Goal: Complete application form: Complete application form

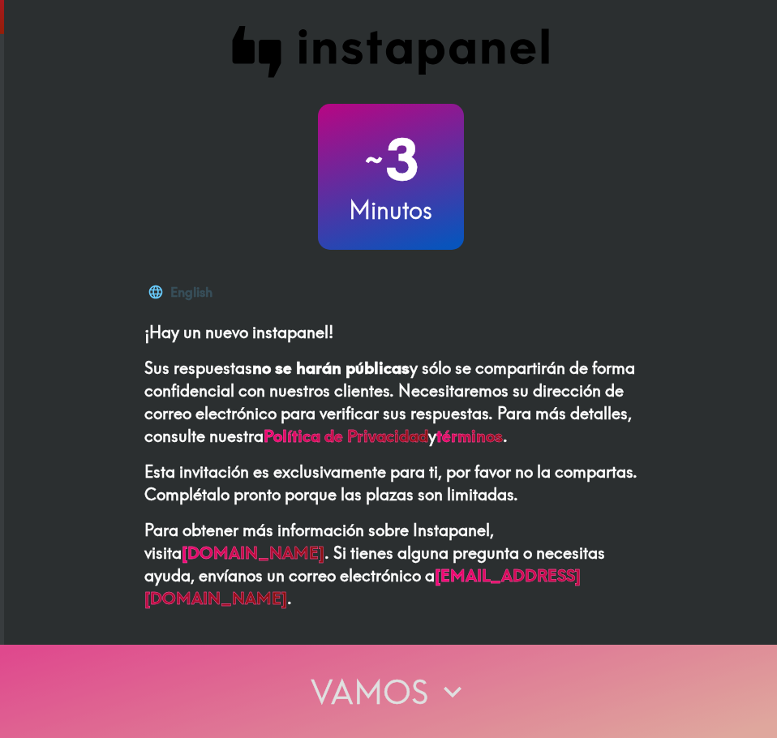
click at [306, 676] on button "Vamos" at bounding box center [388, 691] width 777 height 93
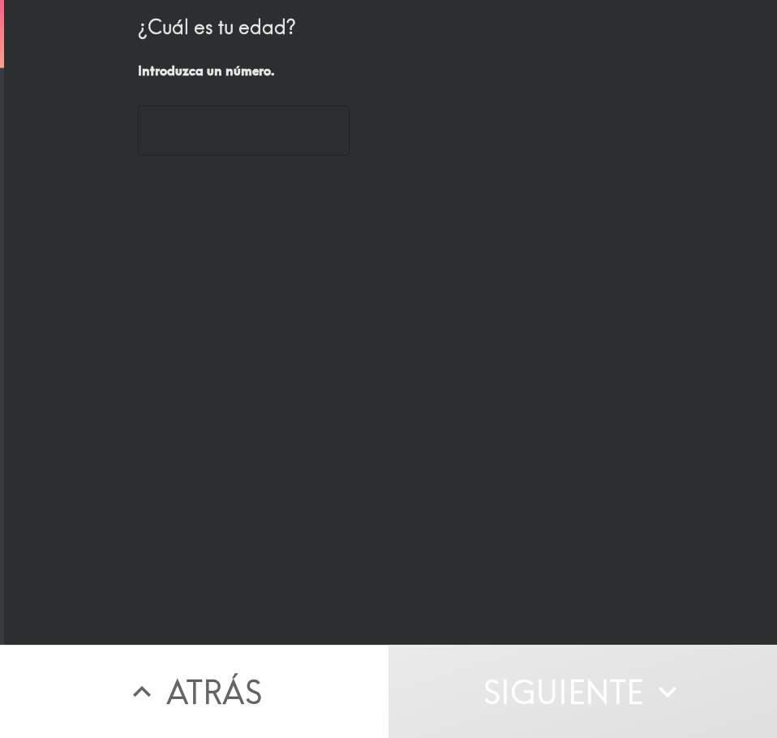
click at [248, 114] on input "number" at bounding box center [244, 130] width 212 height 50
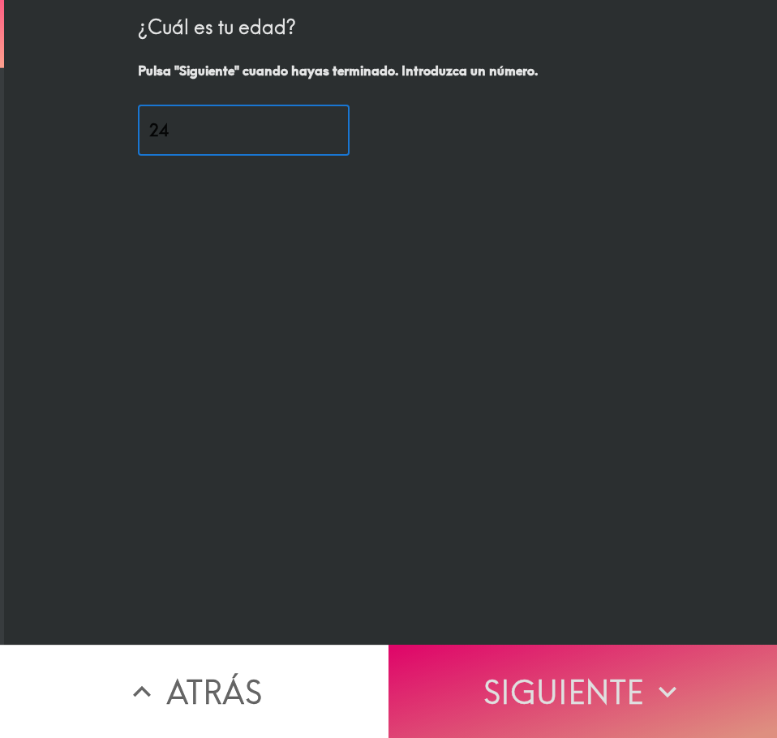
type input "24"
click at [537, 701] on button "Siguiente" at bounding box center [582, 691] width 388 height 93
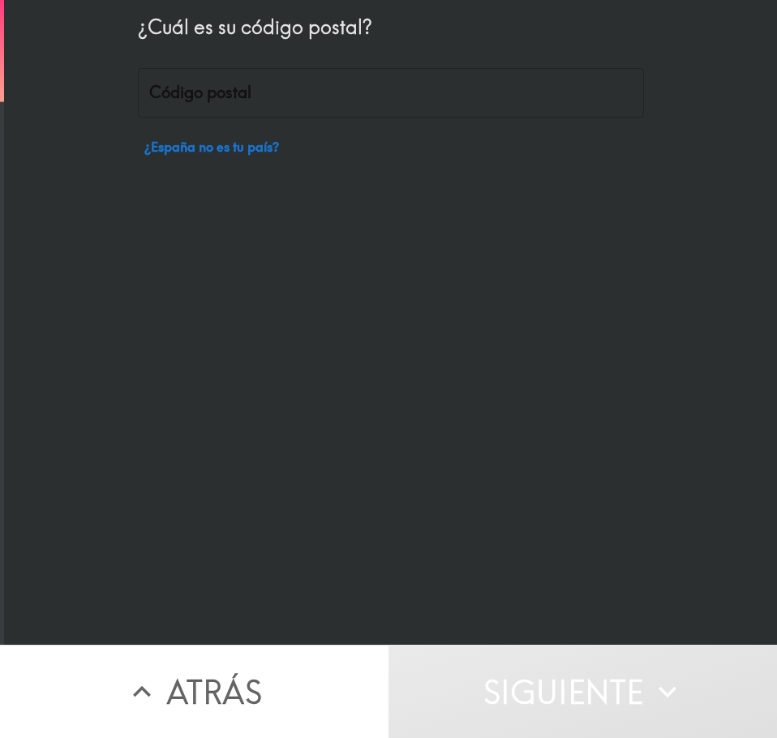
click at [218, 128] on div "¿Cuál es su código postal? Código postal Código postal ¿España no es tu país?" at bounding box center [391, 81] width 506 height 163
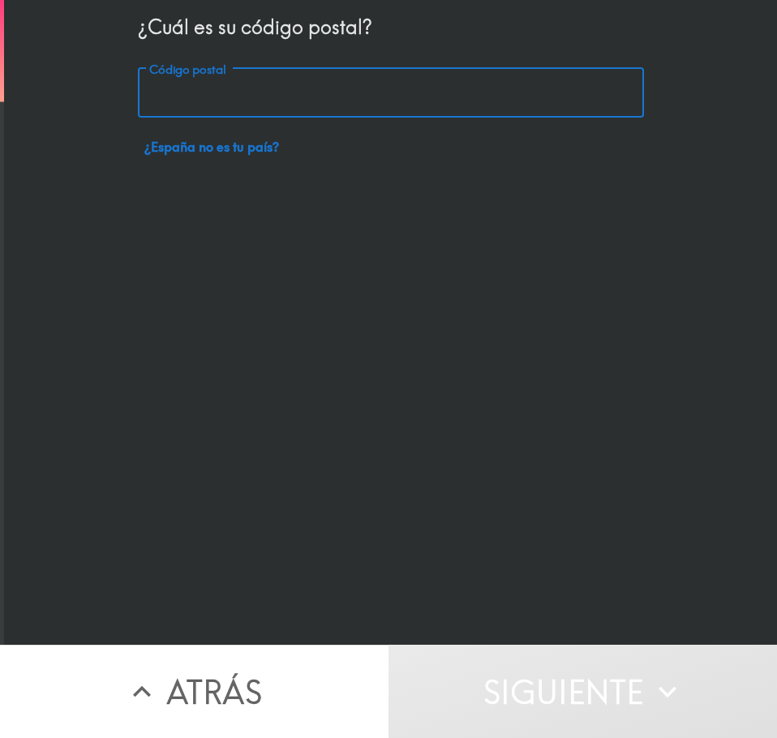
click at [199, 114] on input "Código postal" at bounding box center [391, 93] width 506 height 50
type input "28933"
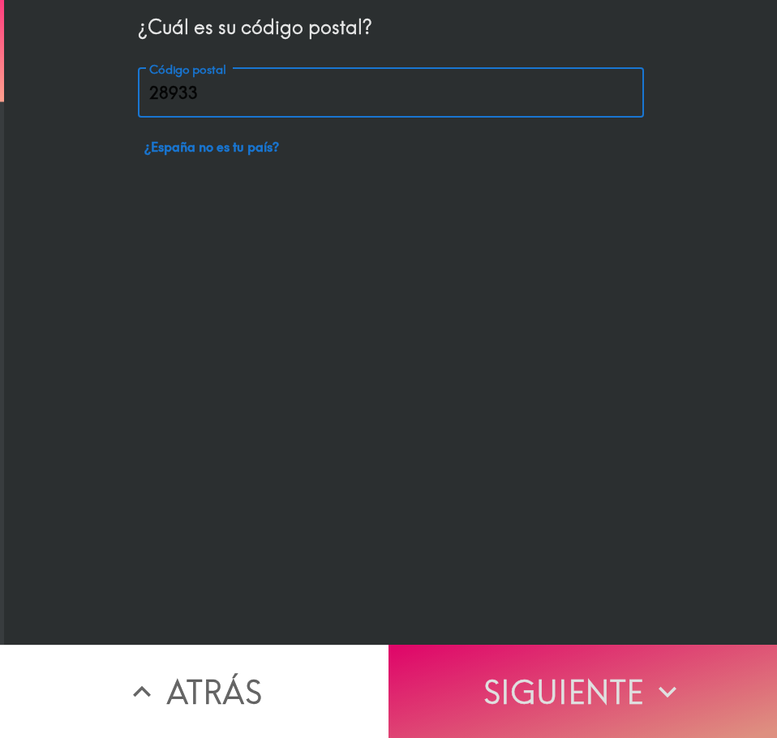
click at [637, 667] on button "Siguiente" at bounding box center [582, 691] width 388 height 93
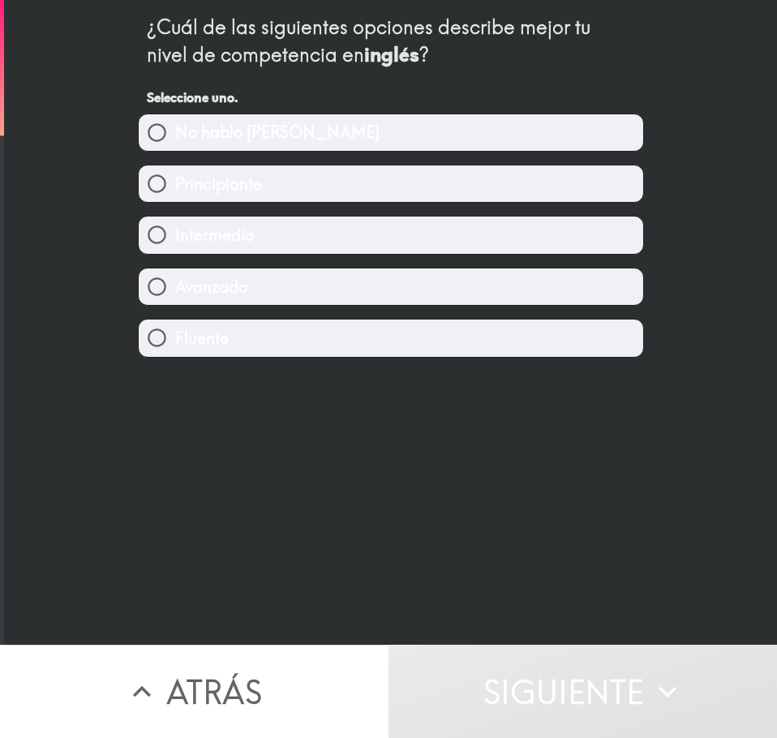
click at [281, 338] on label "Fluente" at bounding box center [391, 338] width 504 height 36
click at [175, 338] on input "Fluente" at bounding box center [157, 338] width 36 height 36
radio input "true"
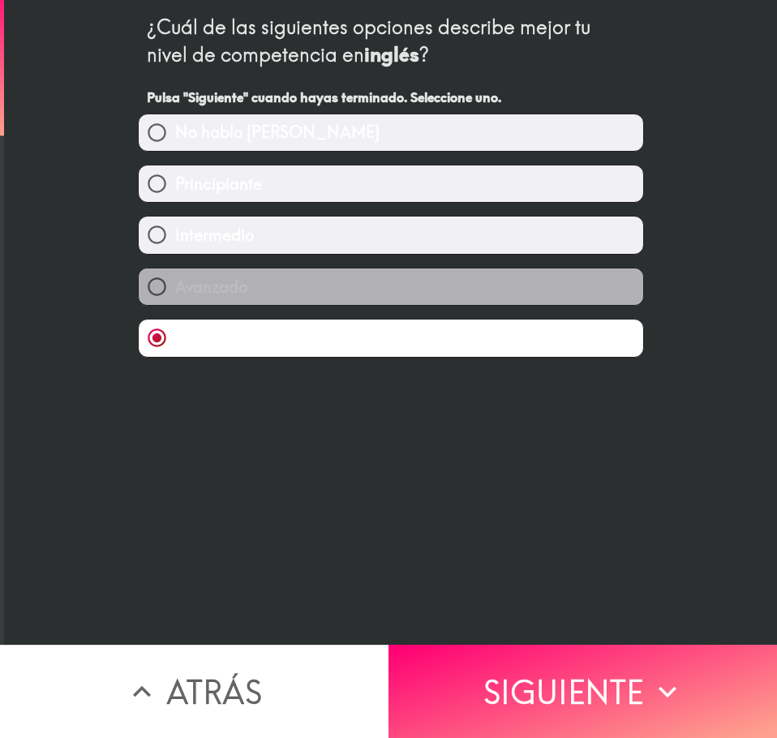
click at [271, 290] on label "Avanzado" at bounding box center [391, 286] width 504 height 36
click at [175, 290] on input "Avanzado" at bounding box center [157, 286] width 36 height 36
radio input "true"
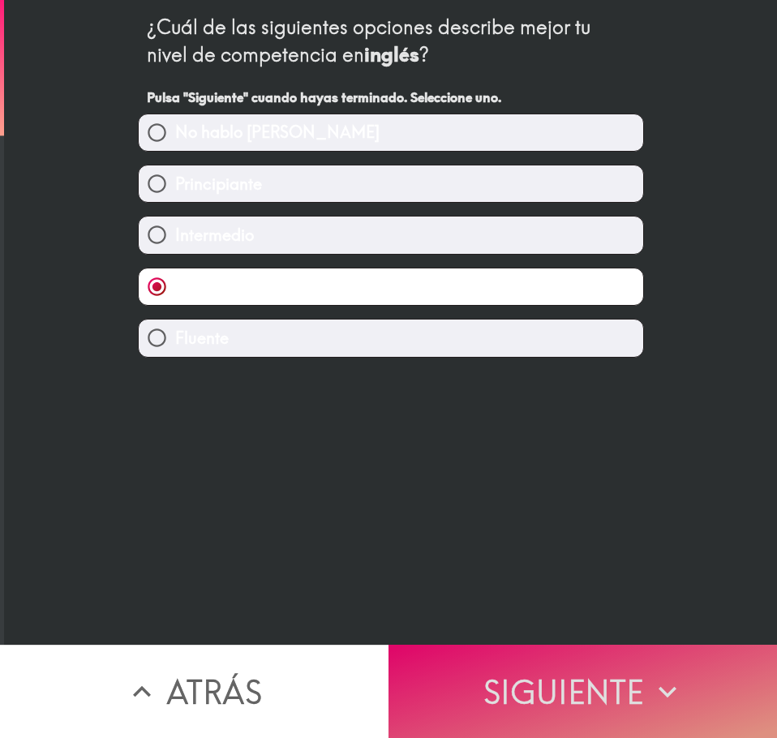
click at [496, 663] on button "Siguiente" at bounding box center [582, 691] width 388 height 93
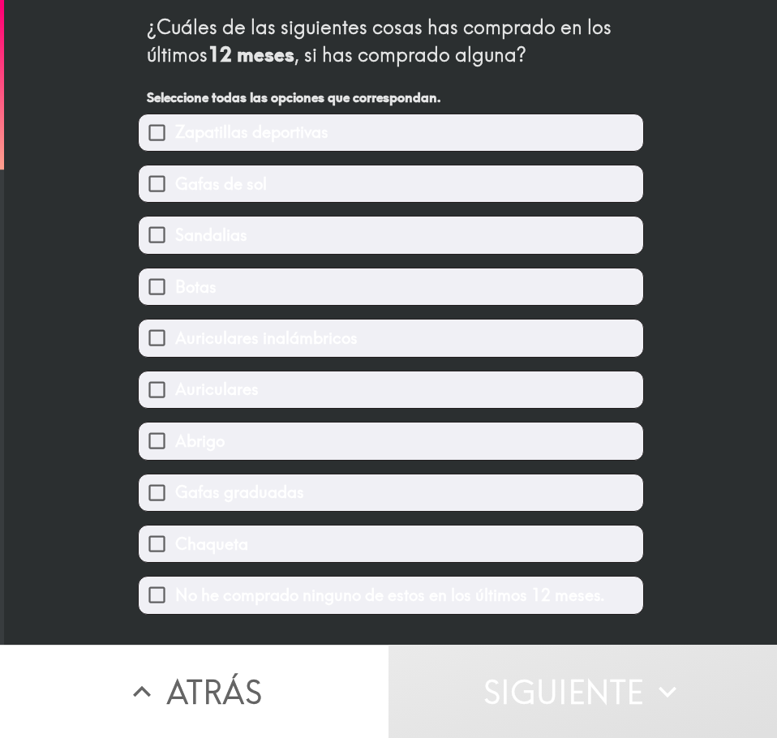
click at [217, 439] on label "Abrigo" at bounding box center [391, 441] width 504 height 36
click at [175, 439] on input "Abrigo" at bounding box center [157, 441] width 36 height 36
checkbox input "true"
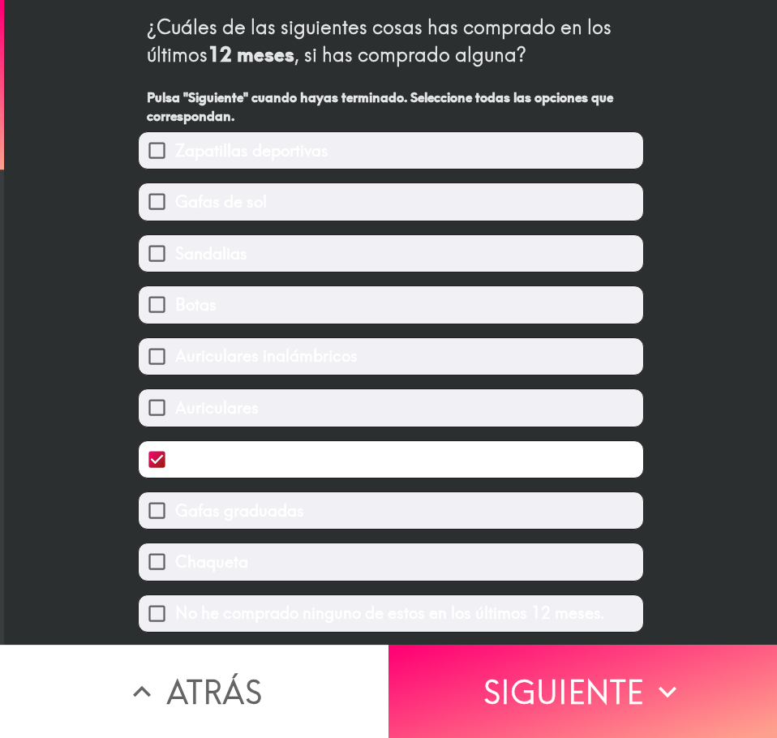
click at [222, 408] on span "Auriculares" at bounding box center [217, 408] width 84 height 23
click at [175, 408] on input "Auriculares" at bounding box center [157, 407] width 36 height 36
checkbox input "true"
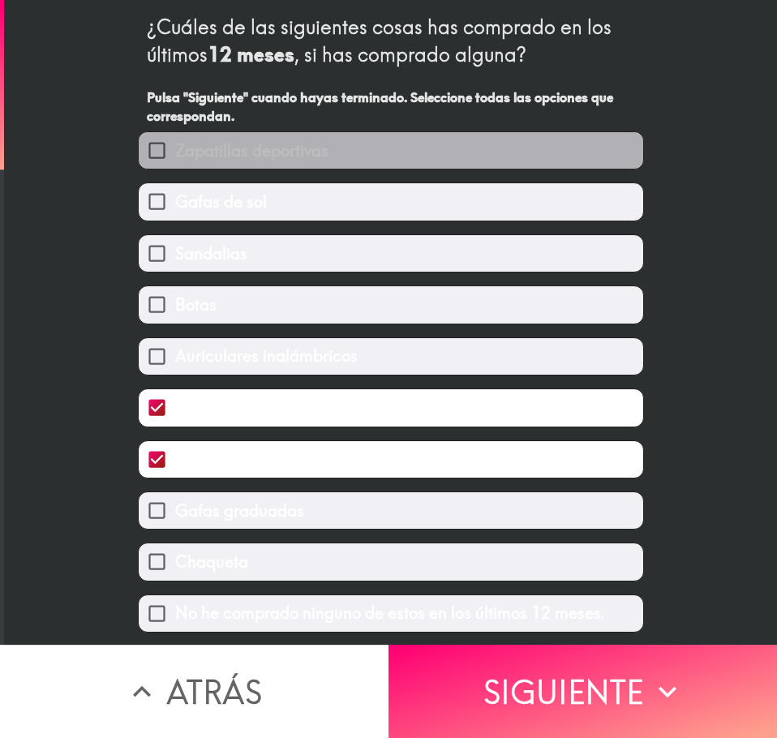
click at [318, 157] on span "Zapatillas deportivas" at bounding box center [251, 150] width 153 height 23
click at [175, 157] on input "Zapatillas deportivas" at bounding box center [157, 150] width 36 height 36
checkbox input "true"
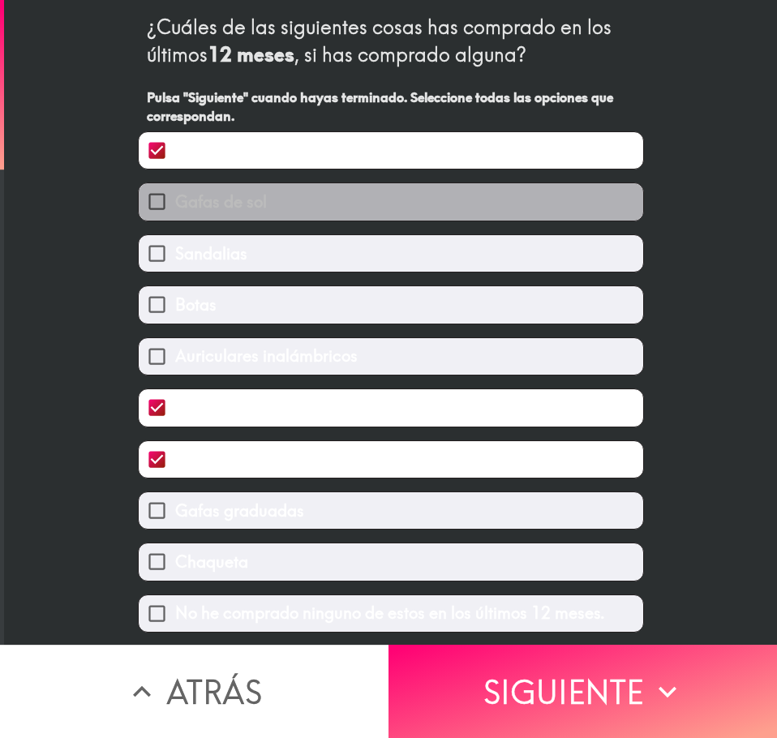
click at [257, 219] on label "Gafas de sol" at bounding box center [391, 201] width 504 height 36
click at [175, 219] on input "Gafas de sol" at bounding box center [157, 201] width 36 height 36
checkbox input "true"
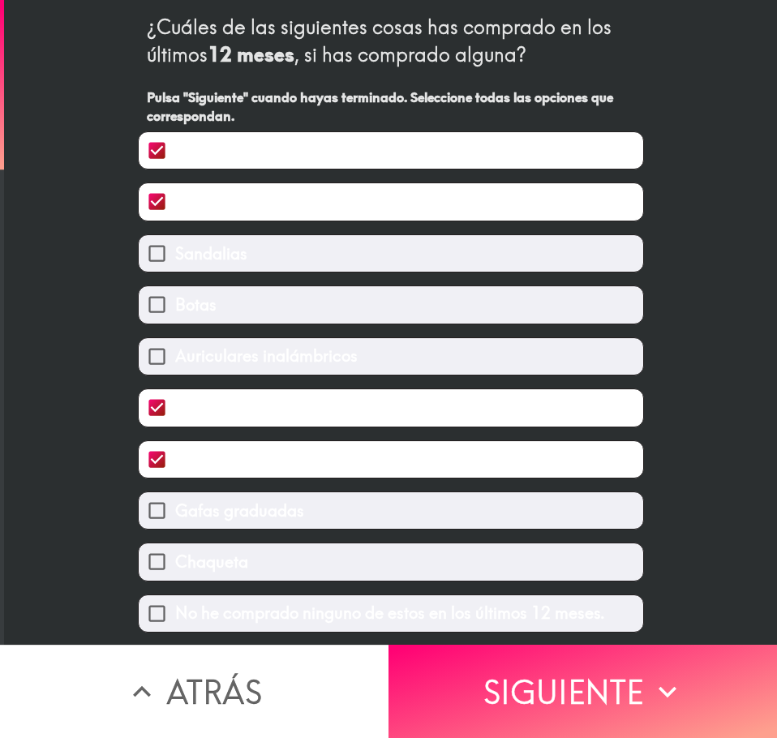
click at [327, 507] on label "Gafas graduadas" at bounding box center [391, 510] width 504 height 36
click at [175, 507] on input "Gafas graduadas" at bounding box center [157, 510] width 36 height 36
checkbox input "true"
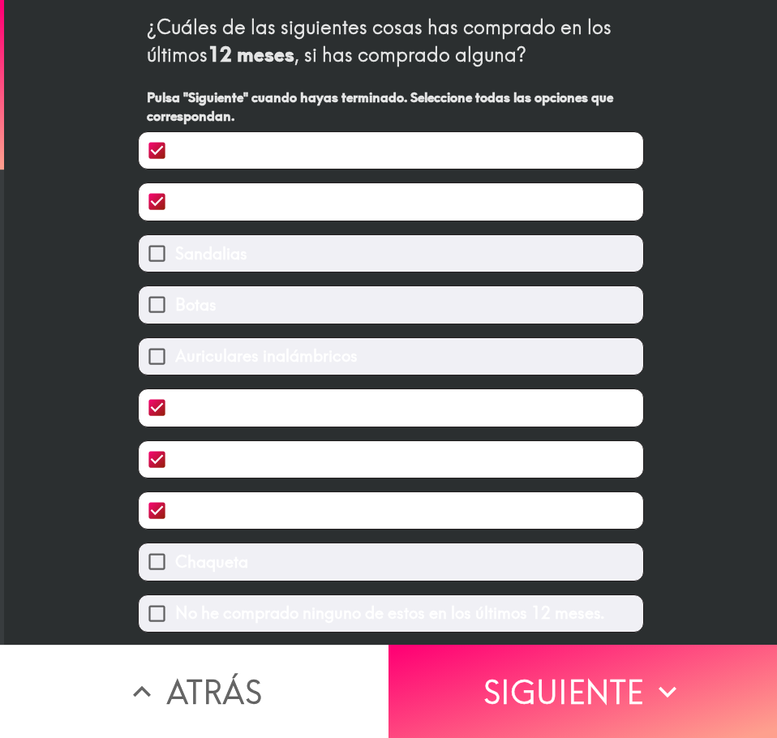
click at [233, 201] on span "Gafas de sol" at bounding box center [221, 202] width 92 height 23
click at [175, 201] on input "Gafas de sol" at bounding box center [157, 201] width 36 height 36
checkbox input "false"
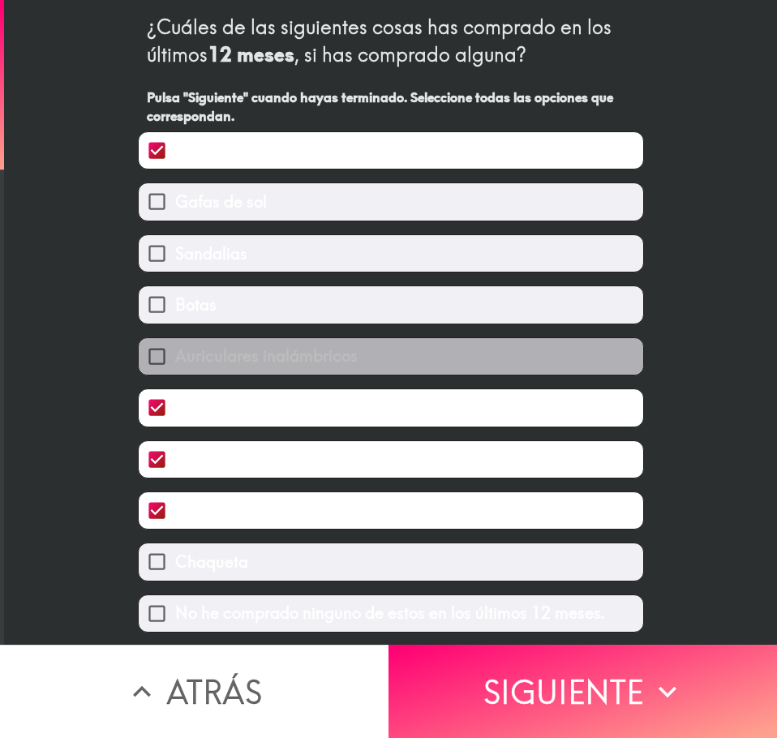
click at [350, 347] on label "Auriculares inalámbricos" at bounding box center [391, 356] width 504 height 36
click at [175, 347] on input "Auriculares inalámbricos" at bounding box center [157, 356] width 36 height 36
checkbox input "true"
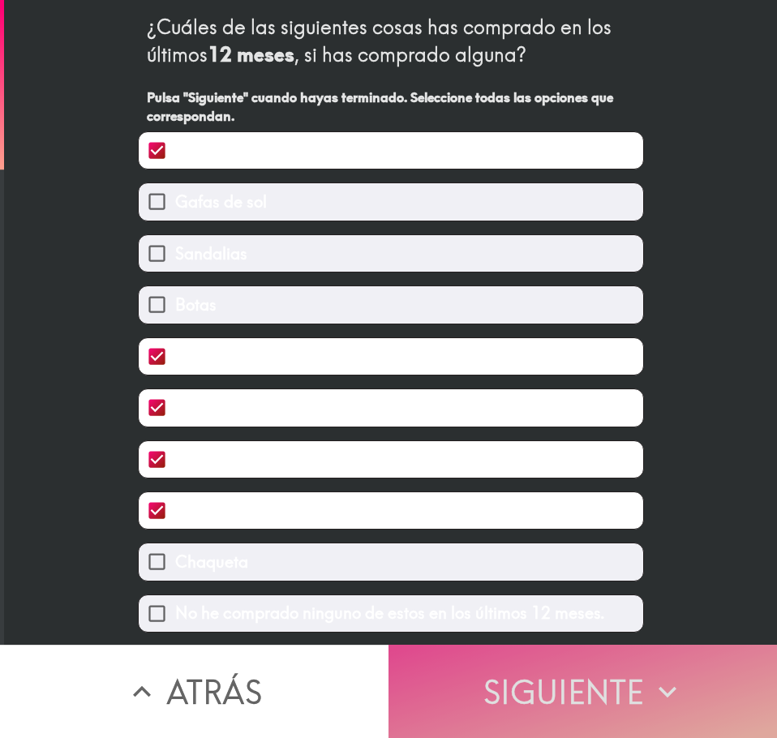
click at [492, 693] on button "Siguiente" at bounding box center [582, 691] width 388 height 93
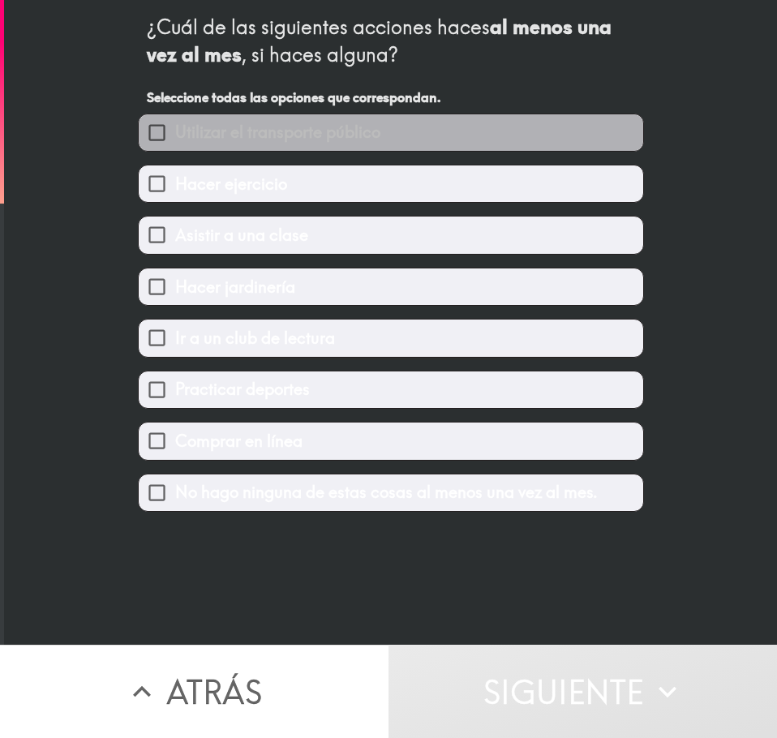
click at [287, 133] on span "Utilizar el transporte público" at bounding box center [277, 132] width 205 height 23
click at [175, 133] on input "Utilizar el transporte público" at bounding box center [157, 132] width 36 height 36
checkbox input "true"
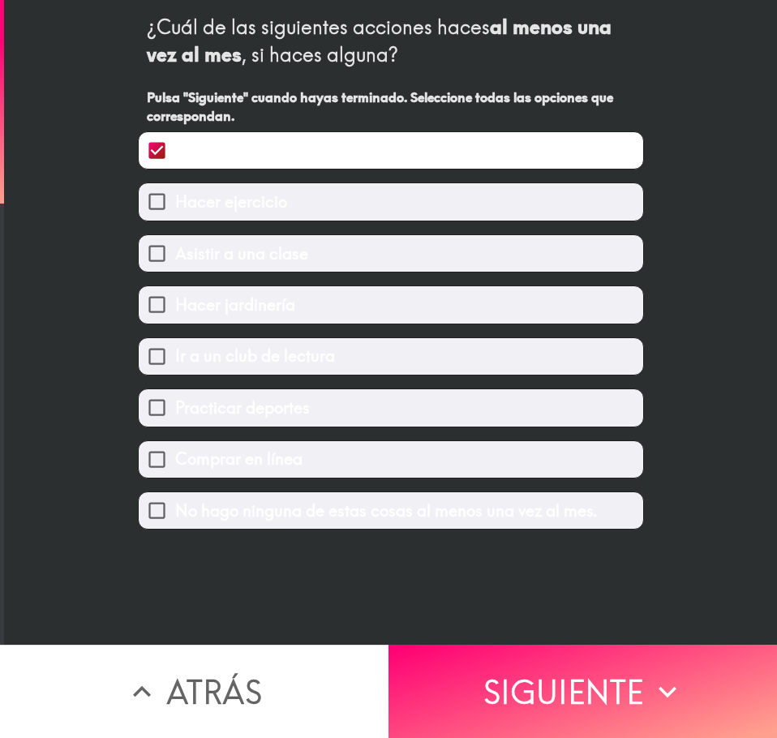
click at [243, 200] on span "Hacer ejercicio" at bounding box center [231, 202] width 112 height 23
click at [175, 200] on input "Hacer ejercicio" at bounding box center [157, 201] width 36 height 36
checkbox input "true"
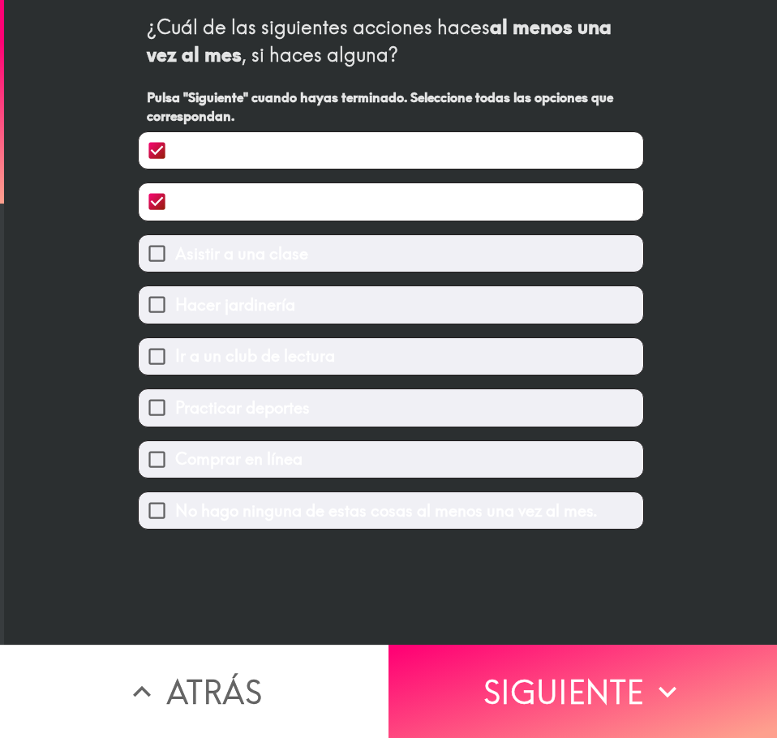
click at [239, 255] on span "Asistir a una clase" at bounding box center [241, 253] width 133 height 23
click at [175, 255] on input "Asistir a una clase" at bounding box center [157, 253] width 36 height 36
checkbox input "true"
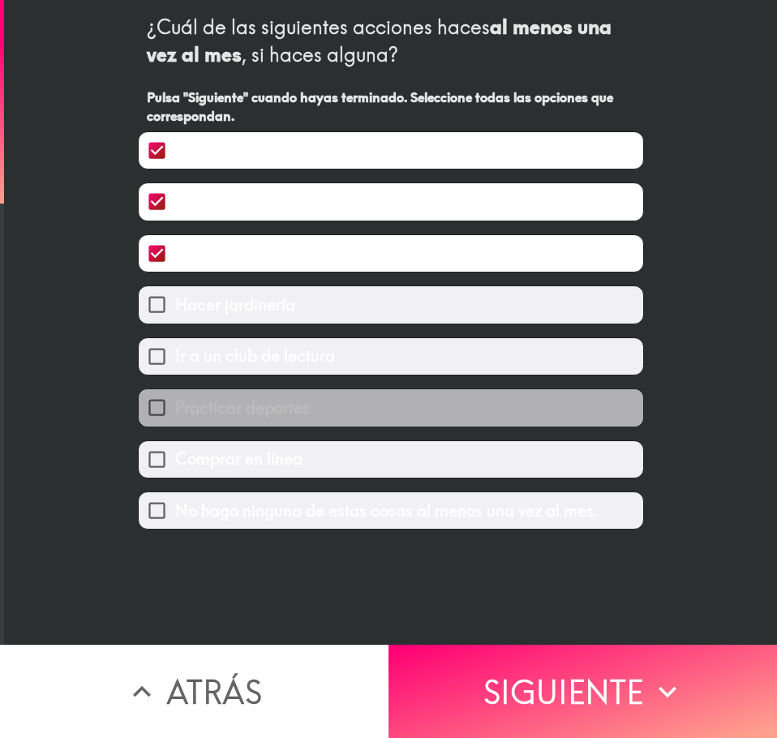
click at [247, 410] on span "Practicar deportes" at bounding box center [242, 408] width 135 height 23
click at [175, 410] on input "Practicar deportes" at bounding box center [157, 407] width 36 height 36
checkbox input "true"
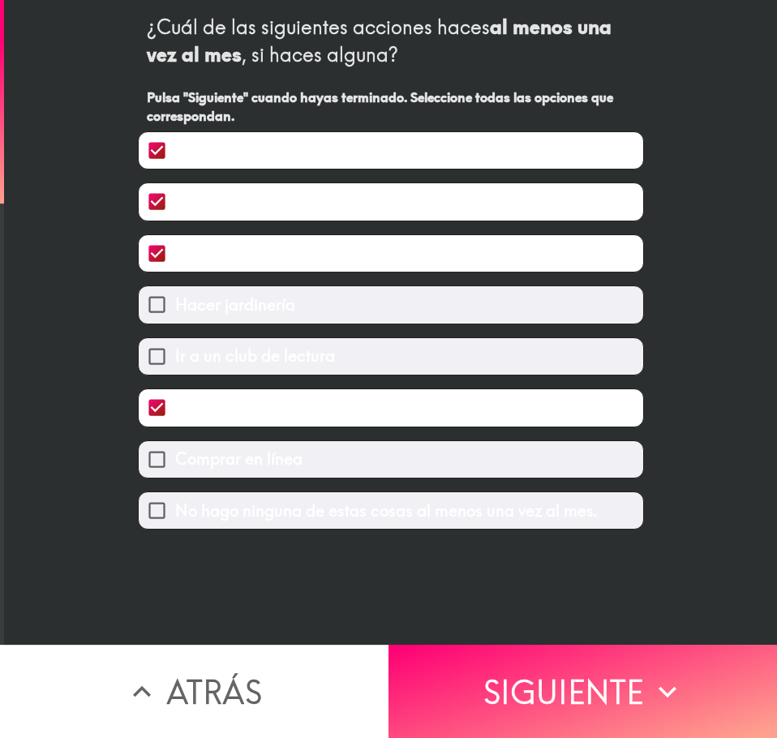
drag, startPoint x: 246, startPoint y: 451, endPoint x: 259, endPoint y: 461, distance: 16.2
click at [246, 452] on span "Comprar en línea" at bounding box center [238, 459] width 127 height 23
click at [175, 452] on input "Comprar en línea" at bounding box center [157, 459] width 36 height 36
checkbox input "true"
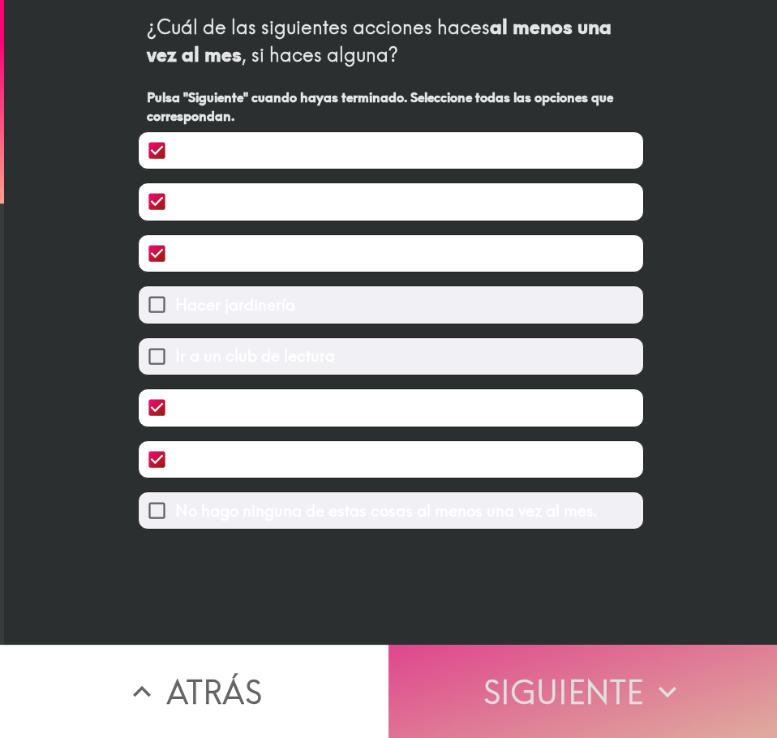
click at [515, 684] on button "Siguiente" at bounding box center [582, 691] width 388 height 93
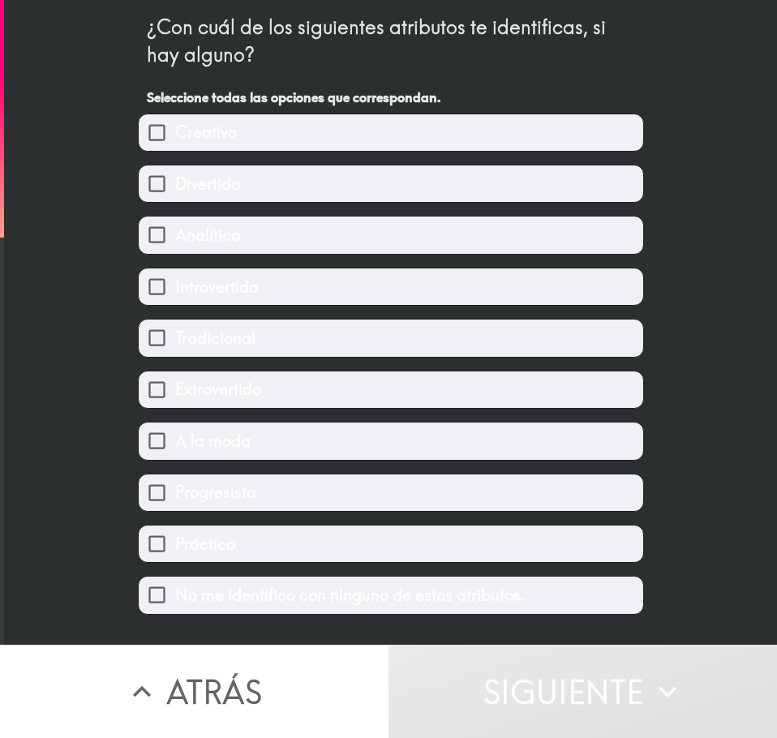
click at [324, 156] on div "Divertido" at bounding box center [384, 177] width 519 height 51
click at [320, 133] on label "Creativo" at bounding box center [391, 132] width 504 height 36
click at [175, 133] on input "Creativo" at bounding box center [157, 132] width 36 height 36
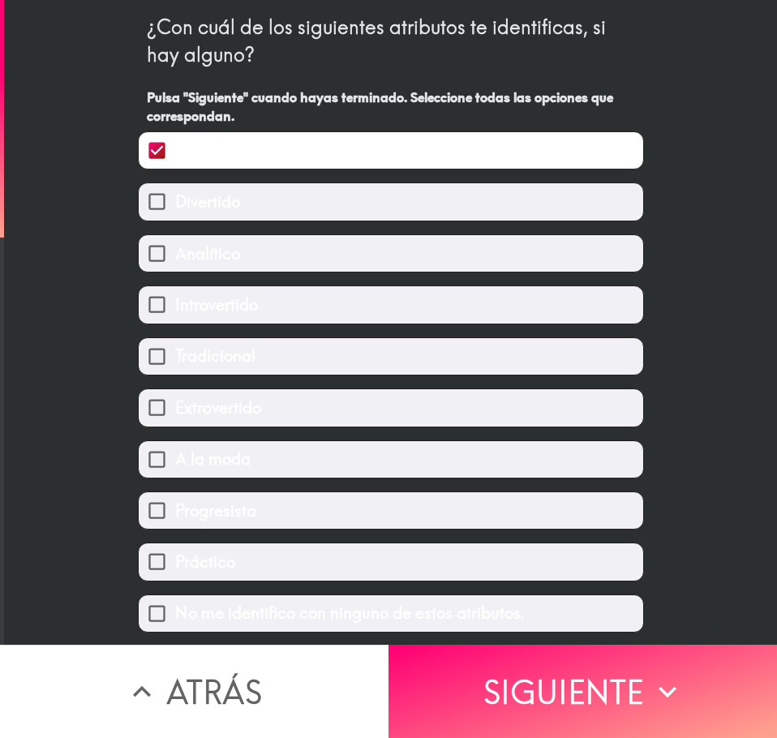
click at [311, 159] on label "Creativo" at bounding box center [391, 150] width 504 height 36
click at [175, 159] on input "Creativo" at bounding box center [157, 150] width 36 height 36
checkbox input "false"
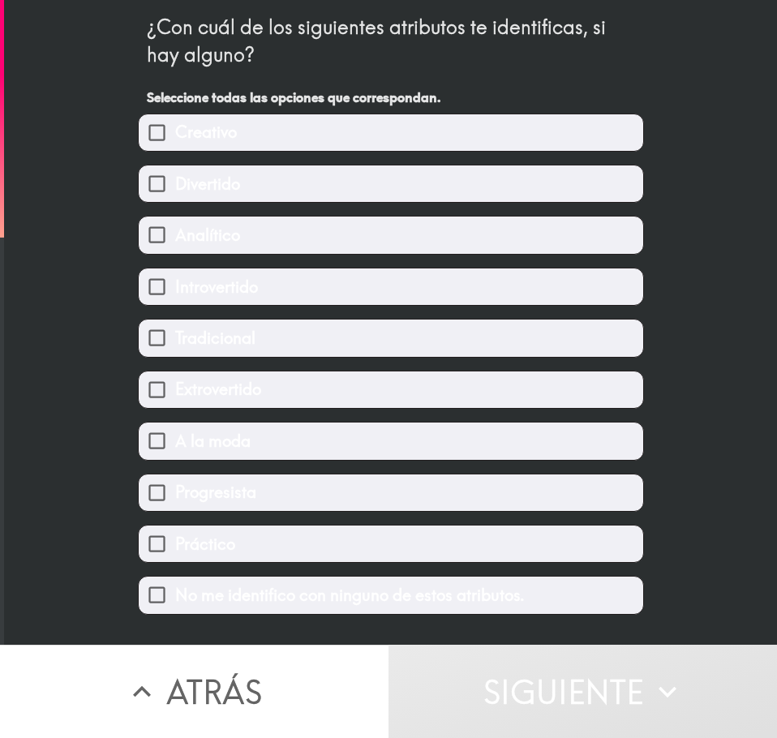
click at [297, 171] on label "Divertido" at bounding box center [391, 183] width 504 height 36
click at [175, 171] on input "Divertido" at bounding box center [157, 183] width 36 height 36
checkbox input "true"
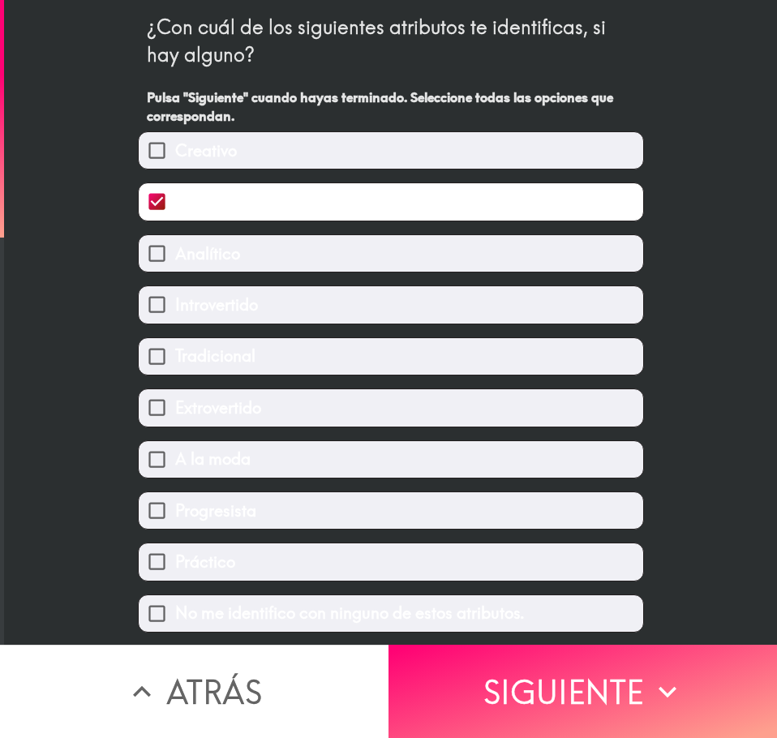
click at [298, 150] on label "Creativo" at bounding box center [391, 150] width 504 height 36
click at [175, 150] on input "Creativo" at bounding box center [157, 150] width 36 height 36
checkbox input "true"
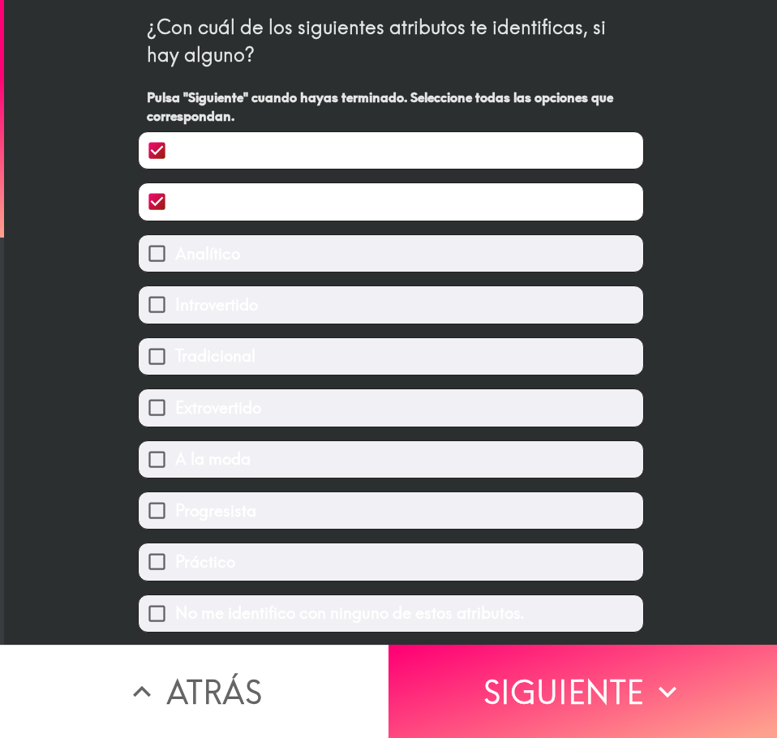
click at [271, 439] on div "A la moda" at bounding box center [384, 452] width 519 height 51
click at [259, 457] on label "A la moda" at bounding box center [391, 459] width 504 height 36
click at [175, 457] on input "A la moda" at bounding box center [157, 459] width 36 height 36
checkbox input "true"
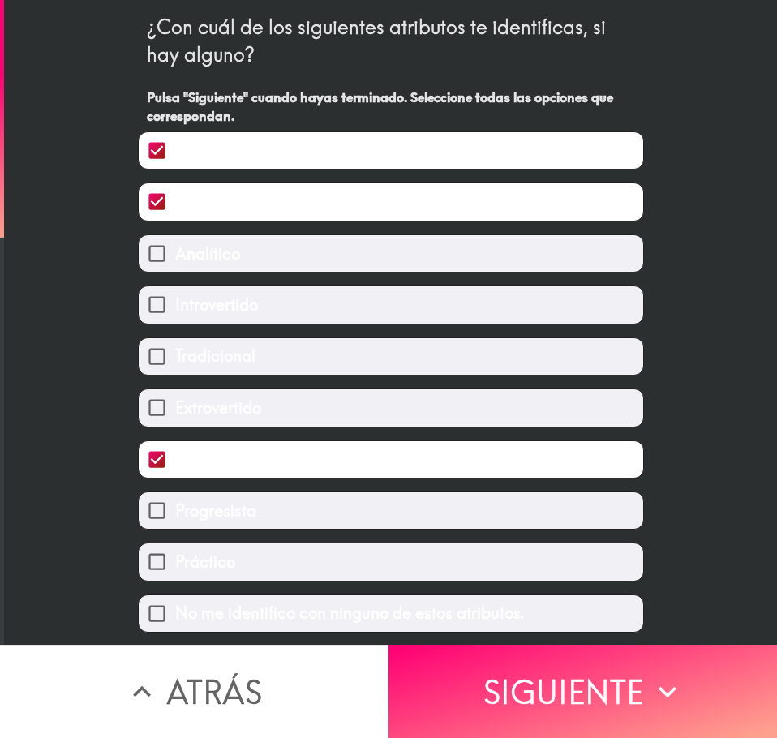
drag, startPoint x: 478, startPoint y: 663, endPoint x: 518, endPoint y: 646, distance: 44.0
click at [478, 663] on button "Siguiente" at bounding box center [582, 691] width 388 height 93
